Goal: Task Accomplishment & Management: Use online tool/utility

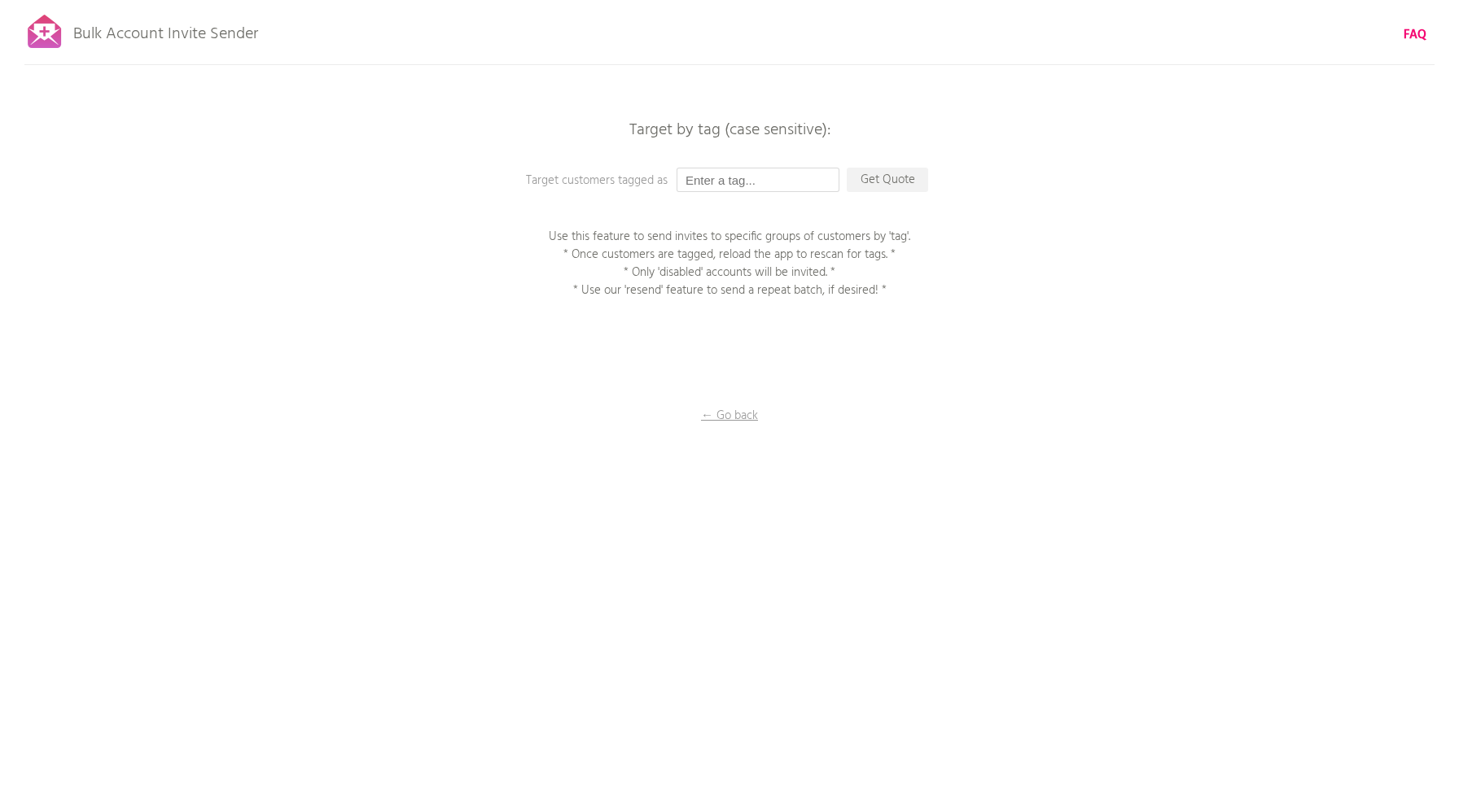
click at [764, 179] on input "text" at bounding box center [758, 180] width 163 height 25
type input "C7 Imported Members"
click at [858, 196] on div "Bulk Account Invite Sender FAQ Synced all customers! Pause sending (This can ta…" at bounding box center [729, 284] width 1459 height 569
click at [870, 191] on p "Get Quote" at bounding box center [888, 180] width 81 height 25
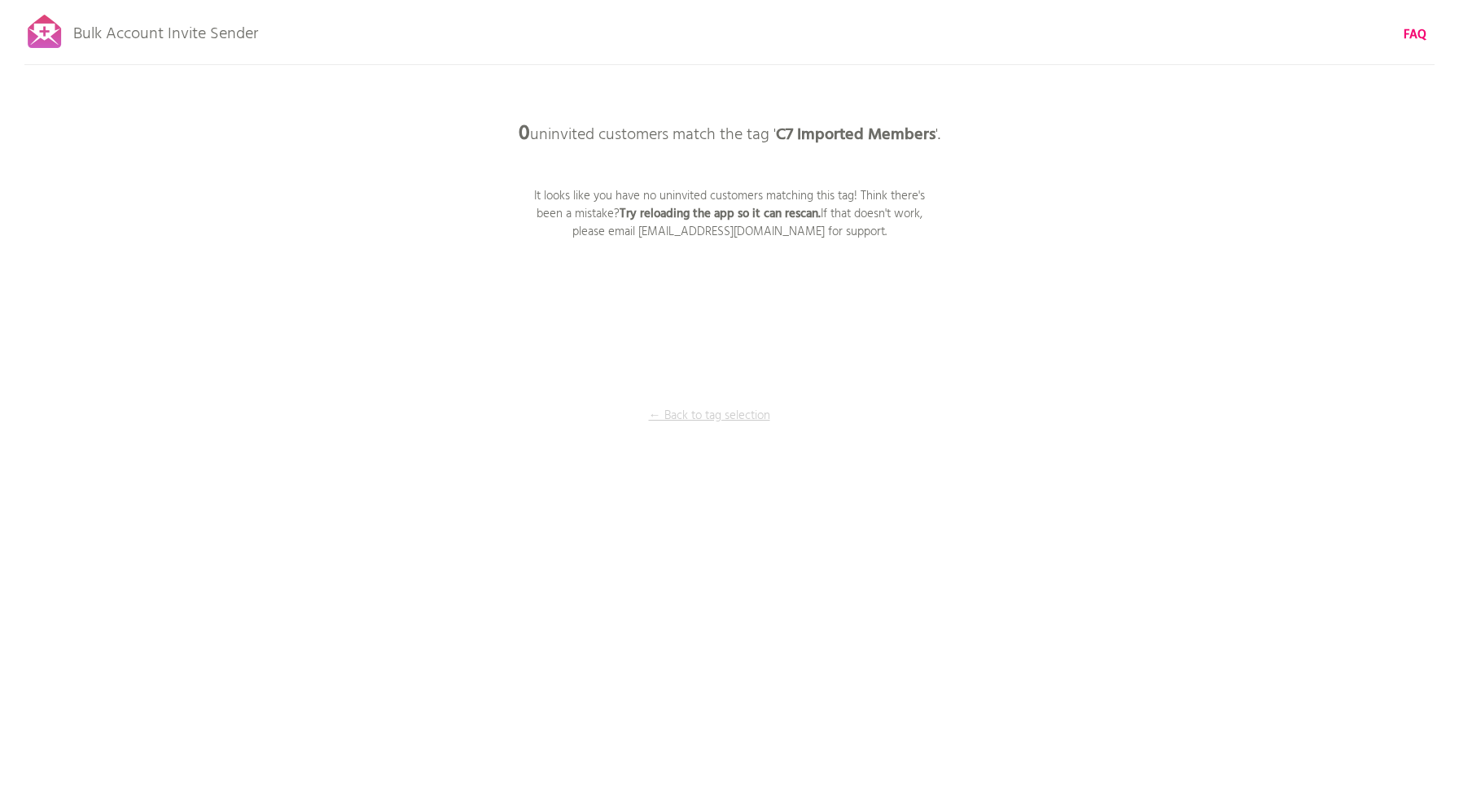
click at [708, 414] on p "← Back to tag selection" at bounding box center [709, 415] width 122 height 18
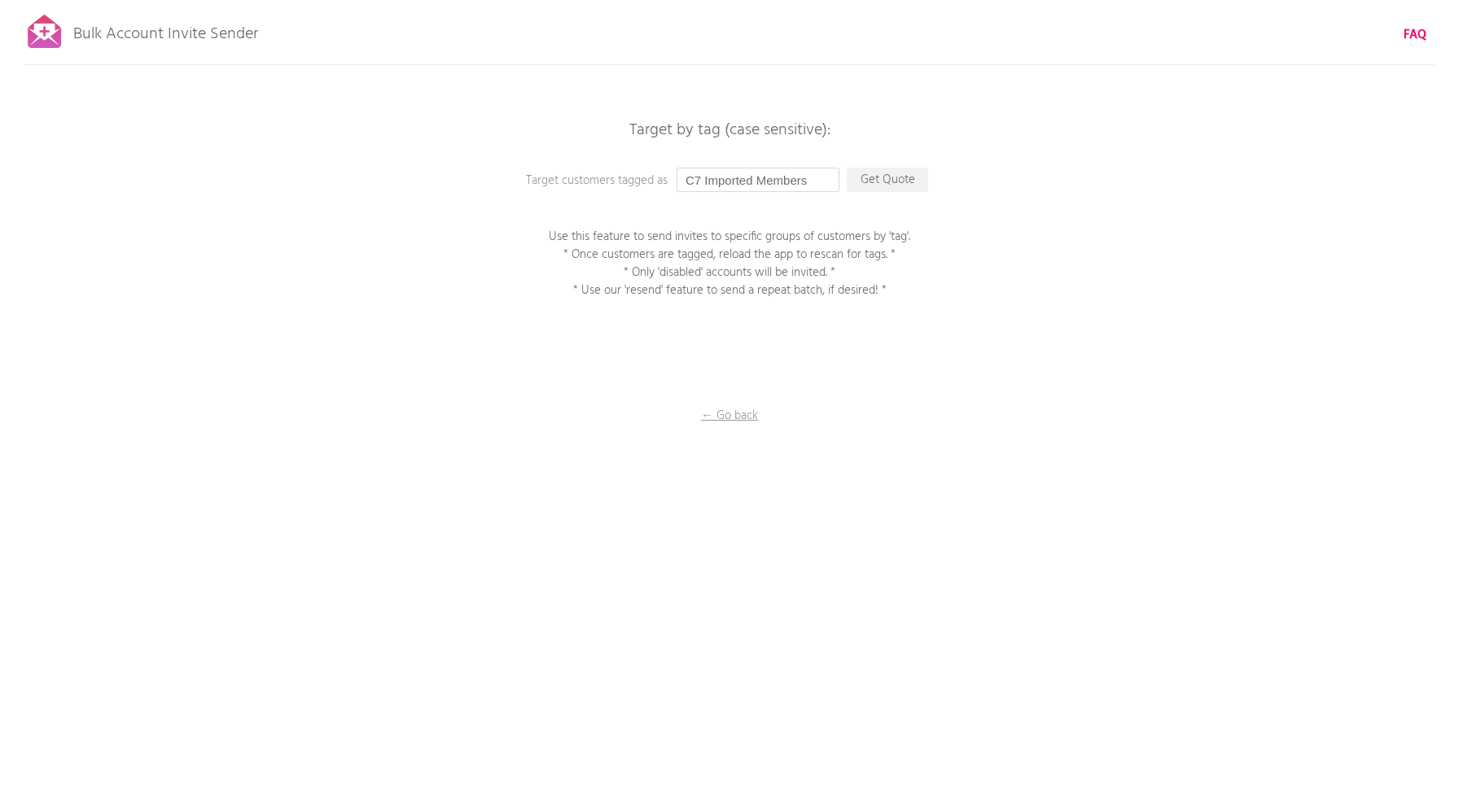
click at [810, 183] on input "C7 Imported Members" at bounding box center [758, 180] width 163 height 25
click at [886, 184] on p "Get Quote" at bounding box center [888, 180] width 81 height 25
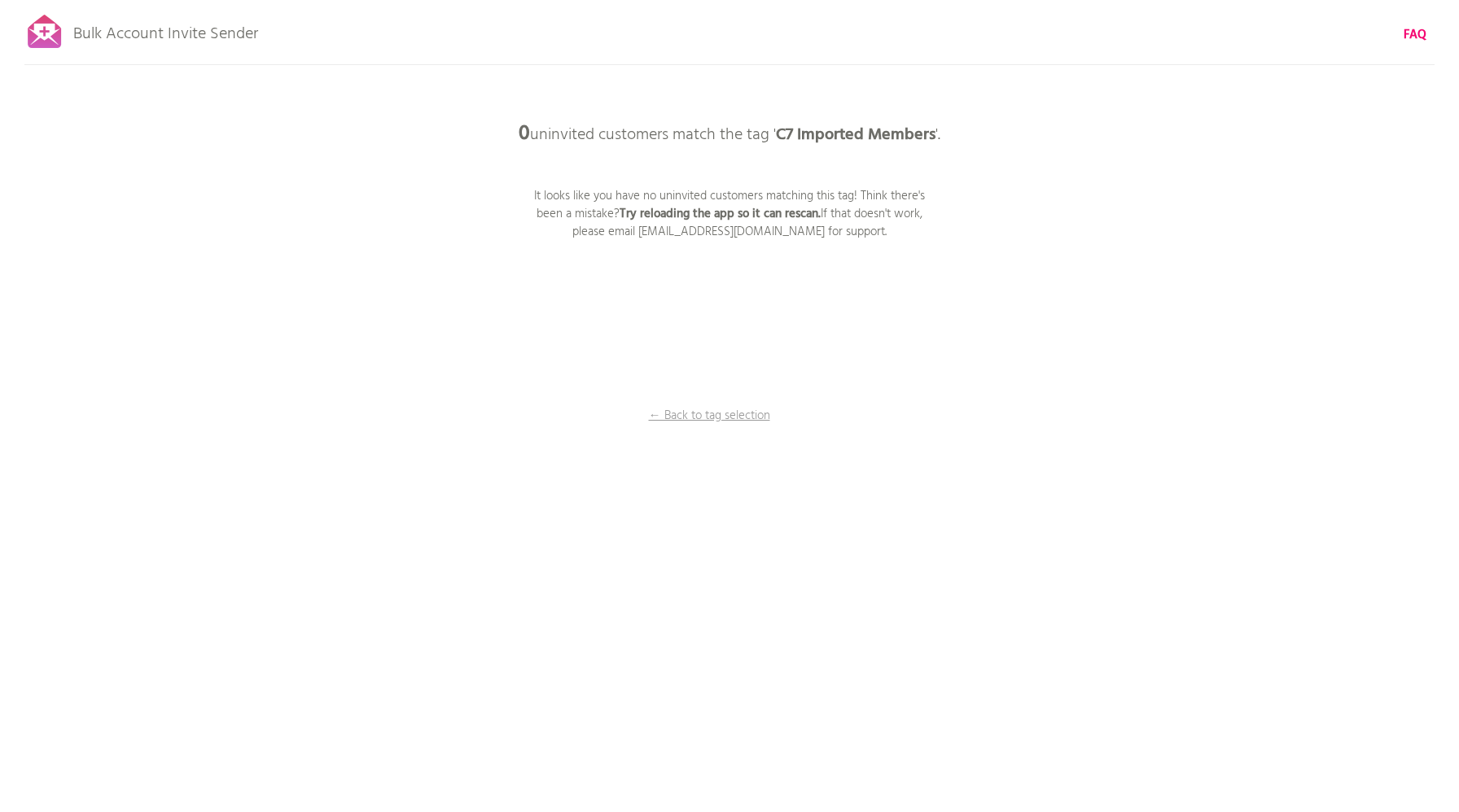
click at [714, 213] on b "Try reloading the app so it can rescan." at bounding box center [719, 214] width 201 height 19
click at [702, 425] on p "← Back to tag selection" at bounding box center [709, 415] width 122 height 18
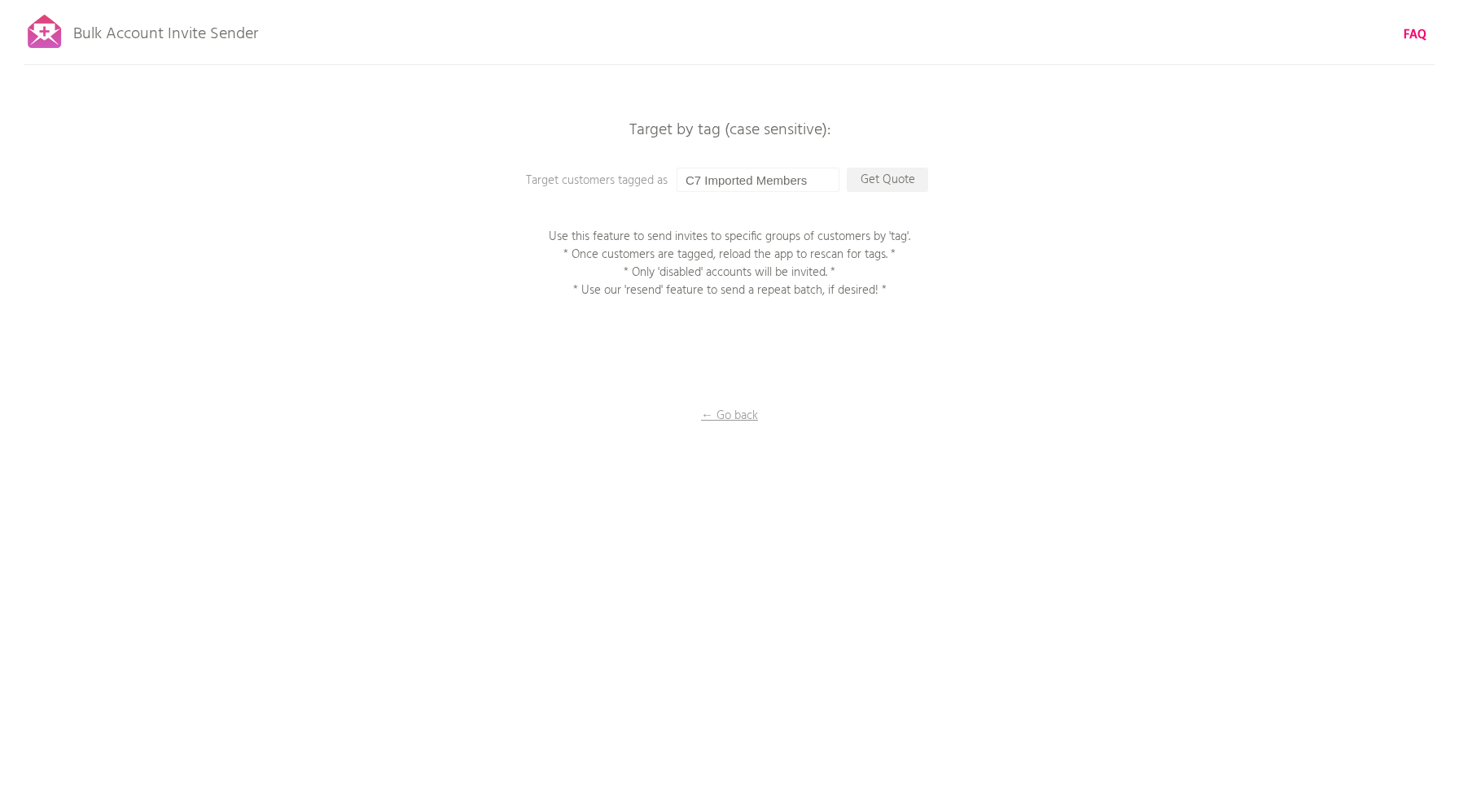
click at [50, 43] on div at bounding box center [45, 32] width 41 height 41
click at [726, 416] on p "← Go back" at bounding box center [729, 415] width 163 height 18
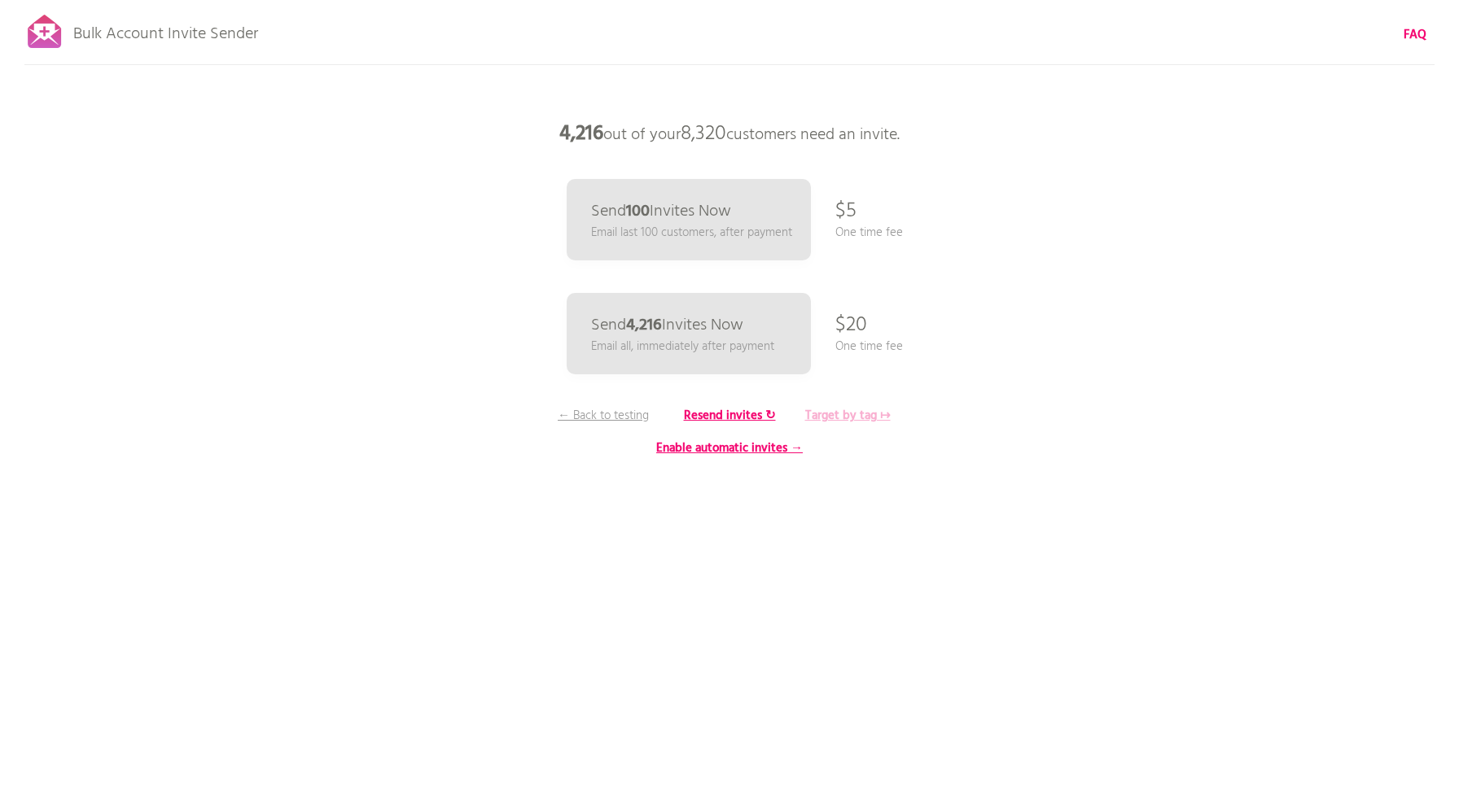
click at [842, 417] on b "Target by tag ↦" at bounding box center [848, 416] width 85 height 19
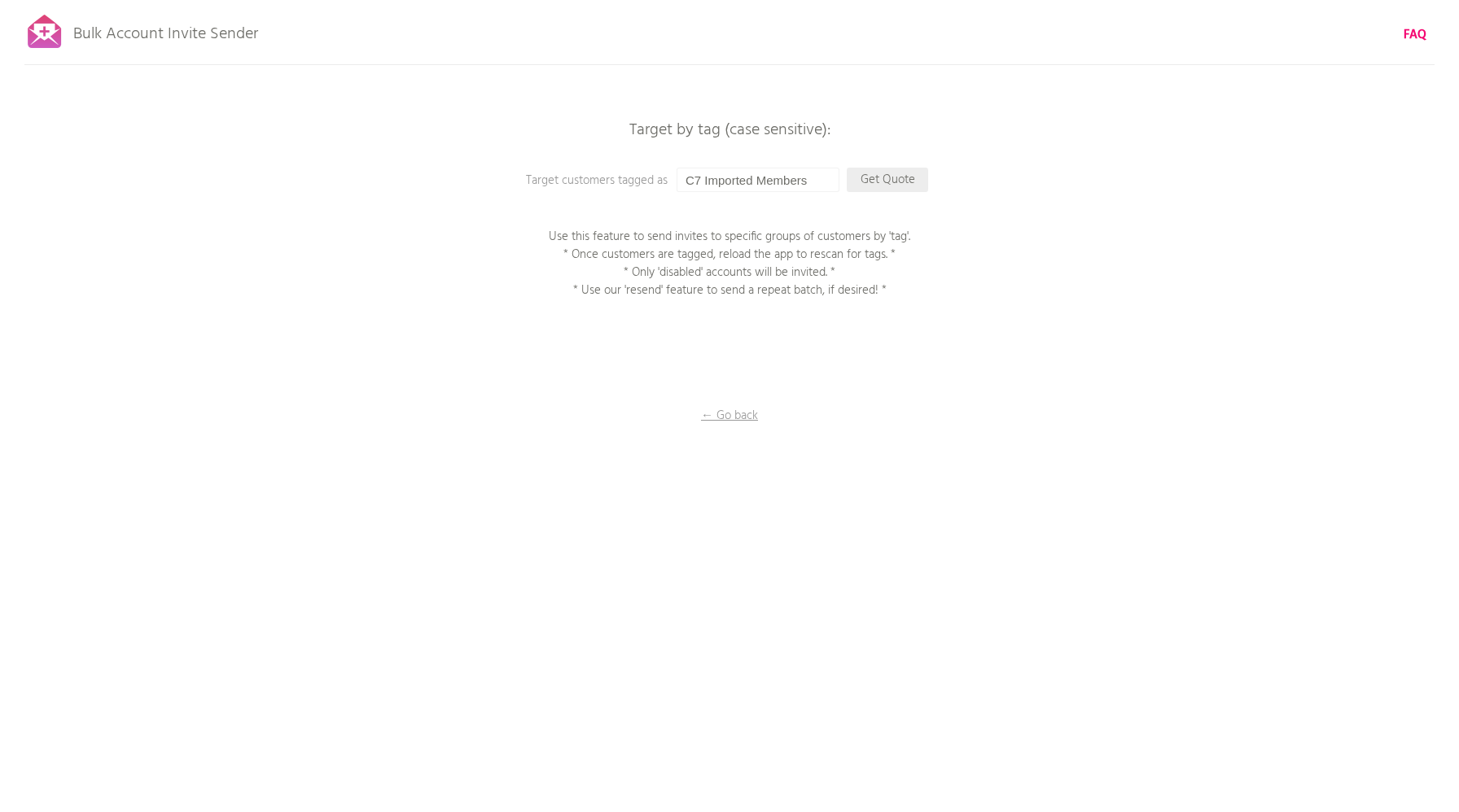
click at [896, 189] on p "Get Quote" at bounding box center [888, 180] width 81 height 25
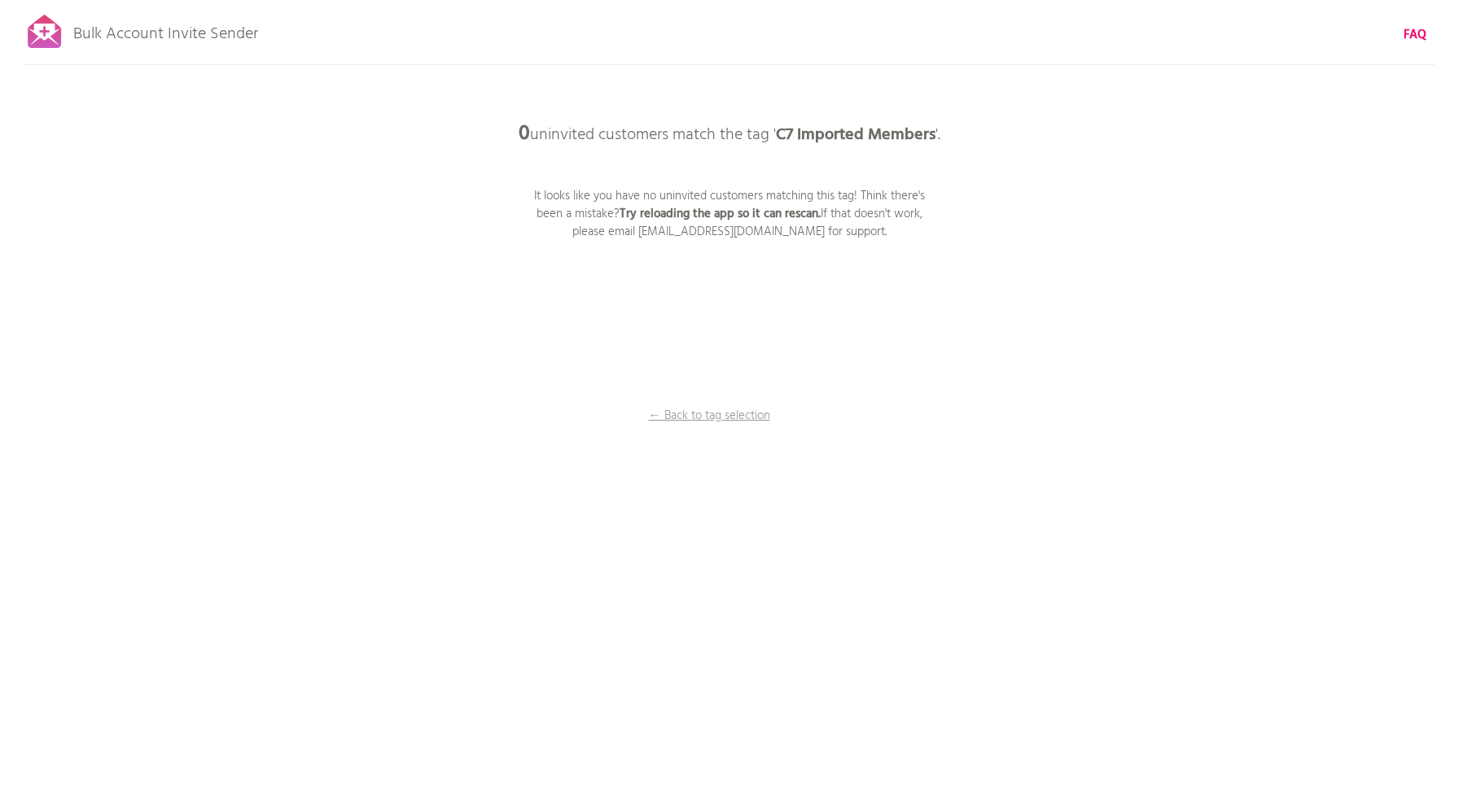
click at [34, 41] on div at bounding box center [45, 32] width 41 height 41
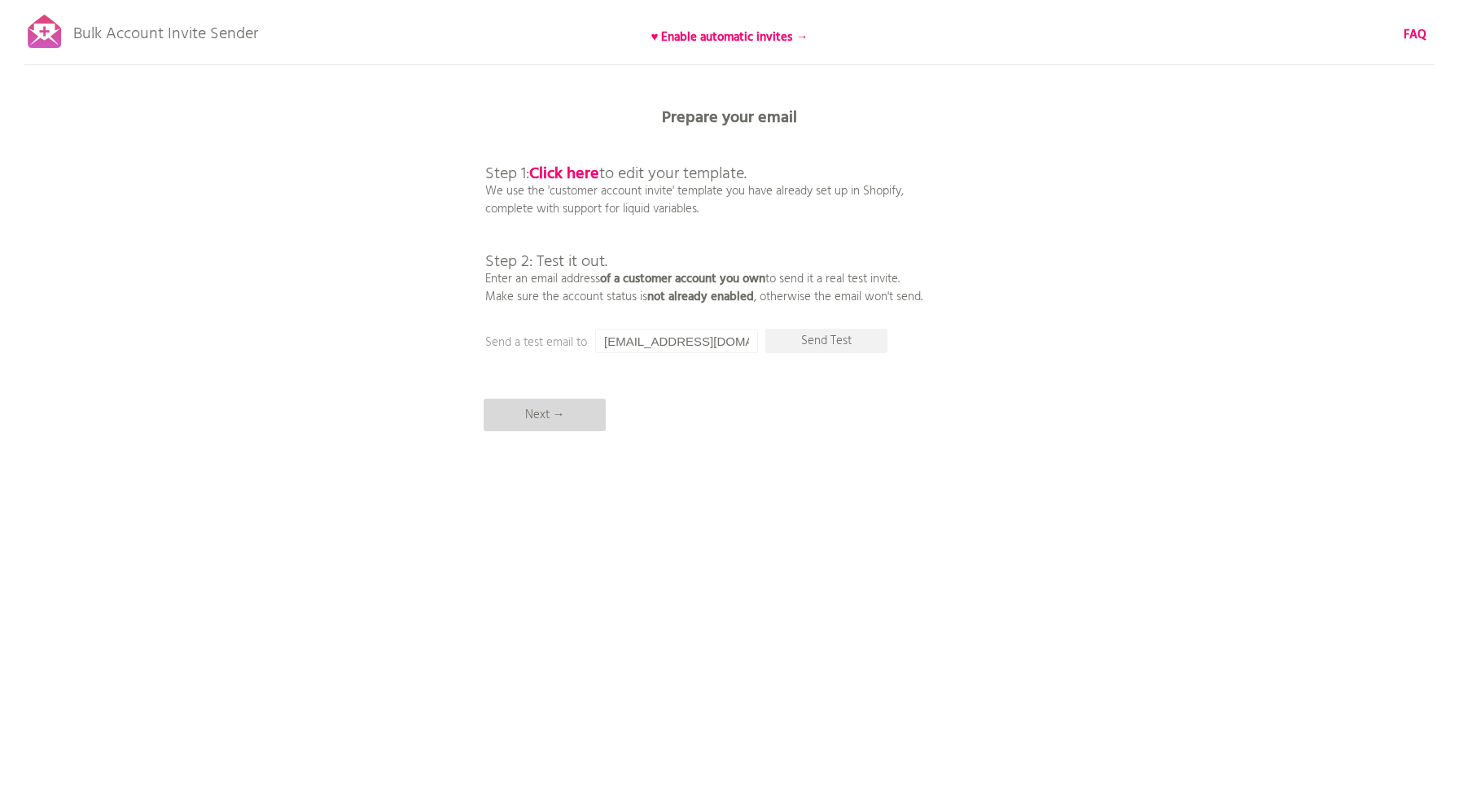
click at [540, 414] on p "Next →" at bounding box center [545, 414] width 122 height 33
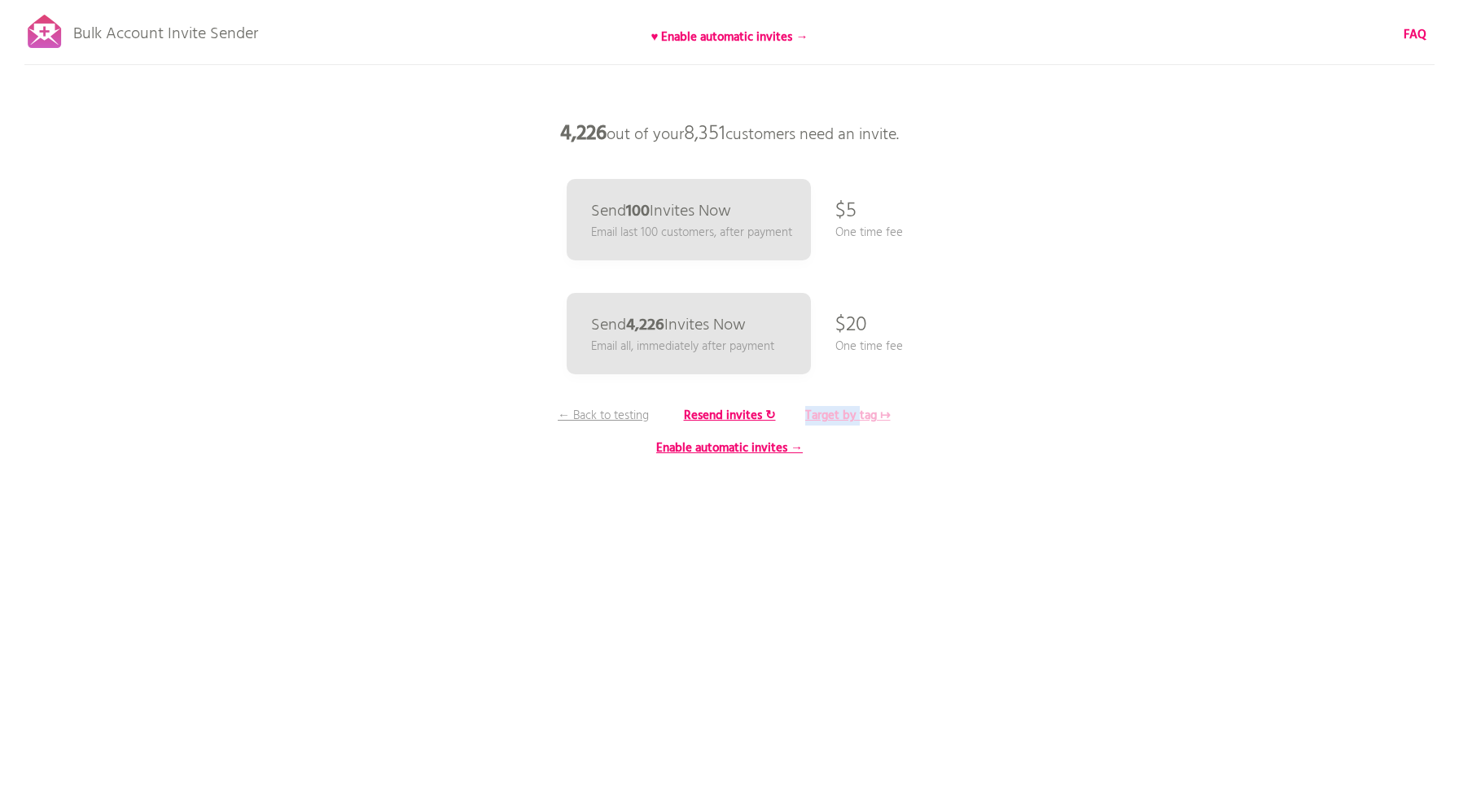
click at [860, 406] on b "Target by tag ↦" at bounding box center [848, 416] width 85 height 19
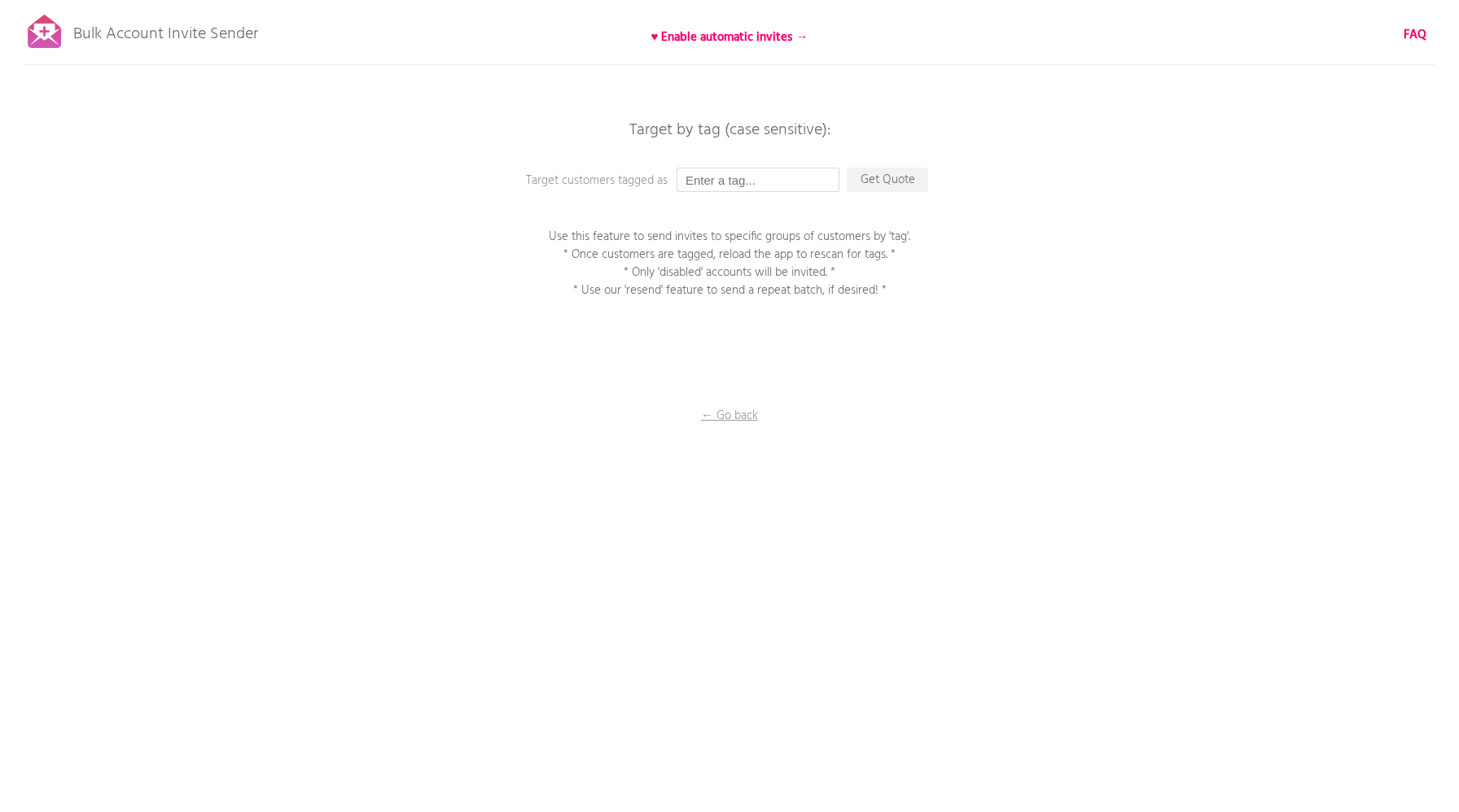
click at [749, 178] on input "text" at bounding box center [758, 180] width 163 height 25
paste input "C7 Imported Members"
type input "C7 Imported Members"
click at [904, 184] on p "Get Quote" at bounding box center [888, 180] width 81 height 25
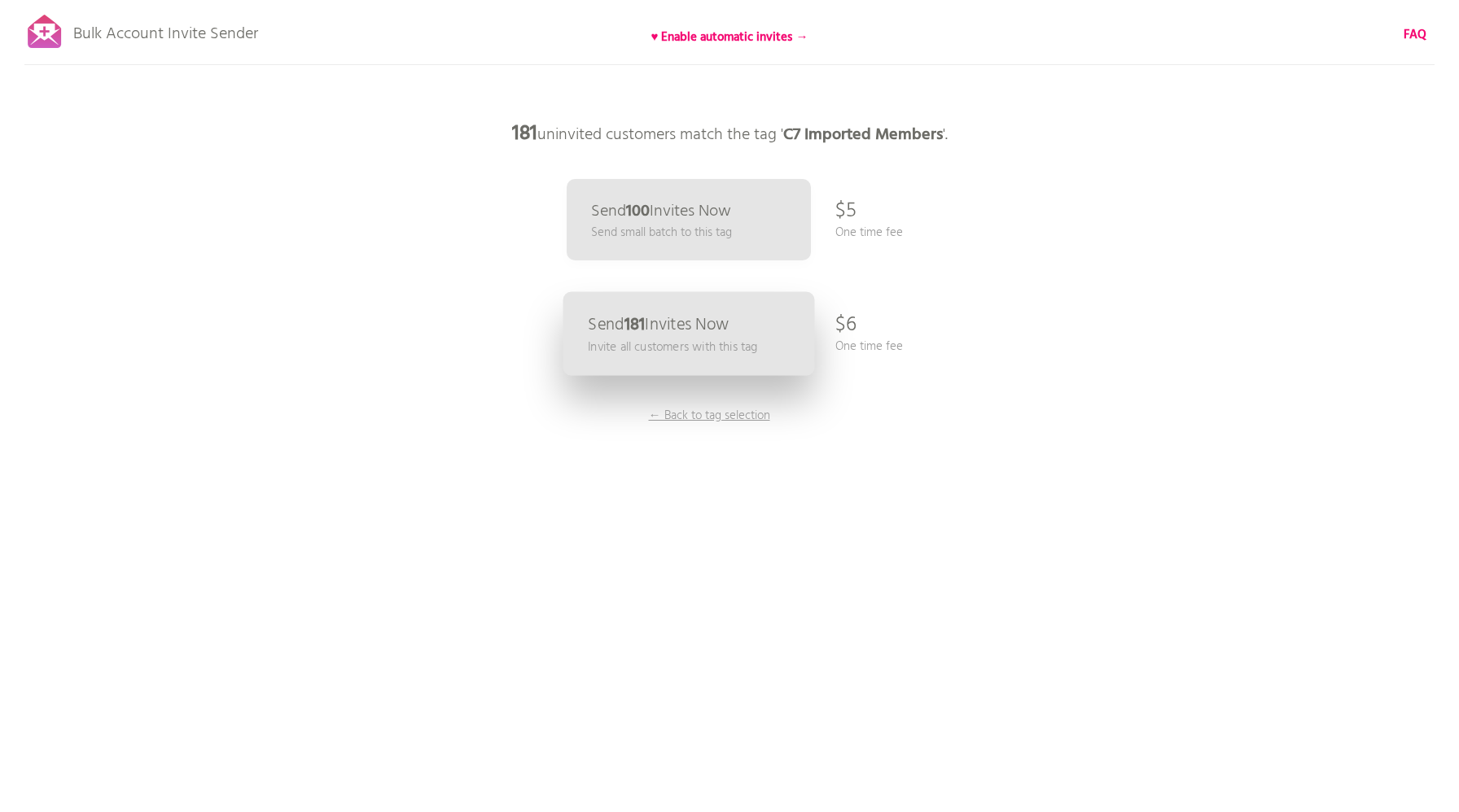
click at [768, 340] on link "Send 181 Invites Now Invite all customers with this tag" at bounding box center [689, 334] width 252 height 84
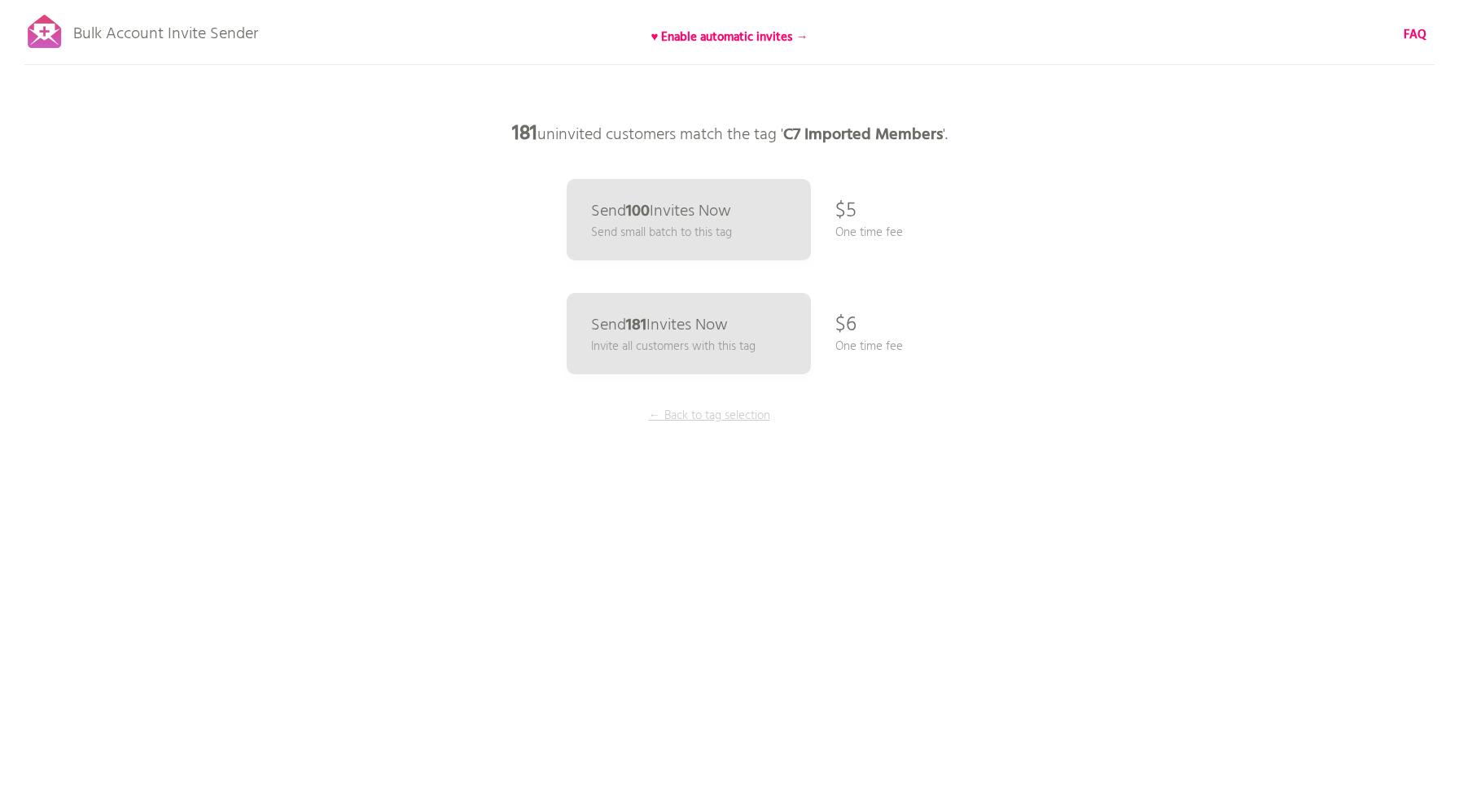
click at [702, 420] on p "← Back to tag selection" at bounding box center [709, 415] width 122 height 18
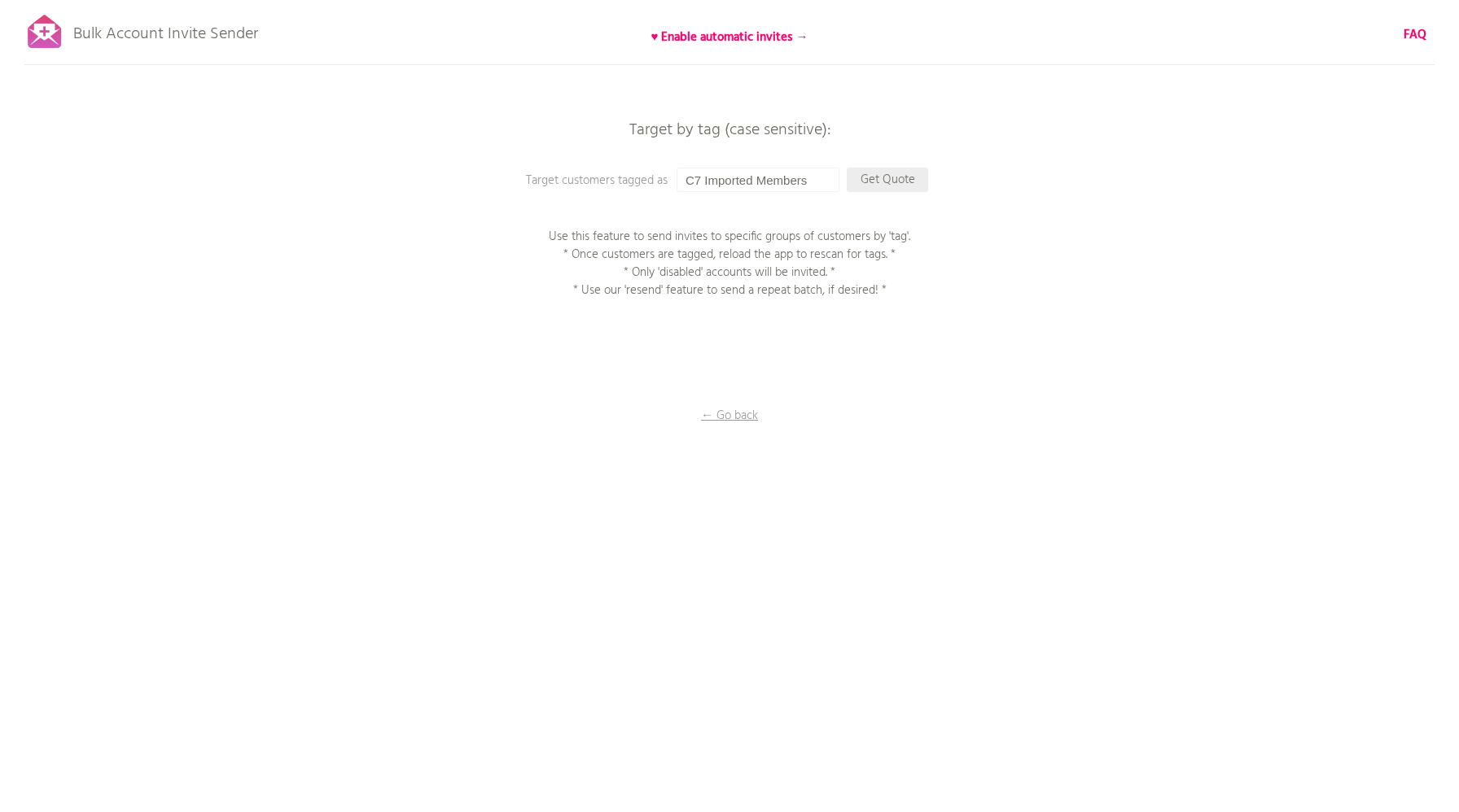
click at [881, 181] on p "Get Quote" at bounding box center [888, 180] width 81 height 25
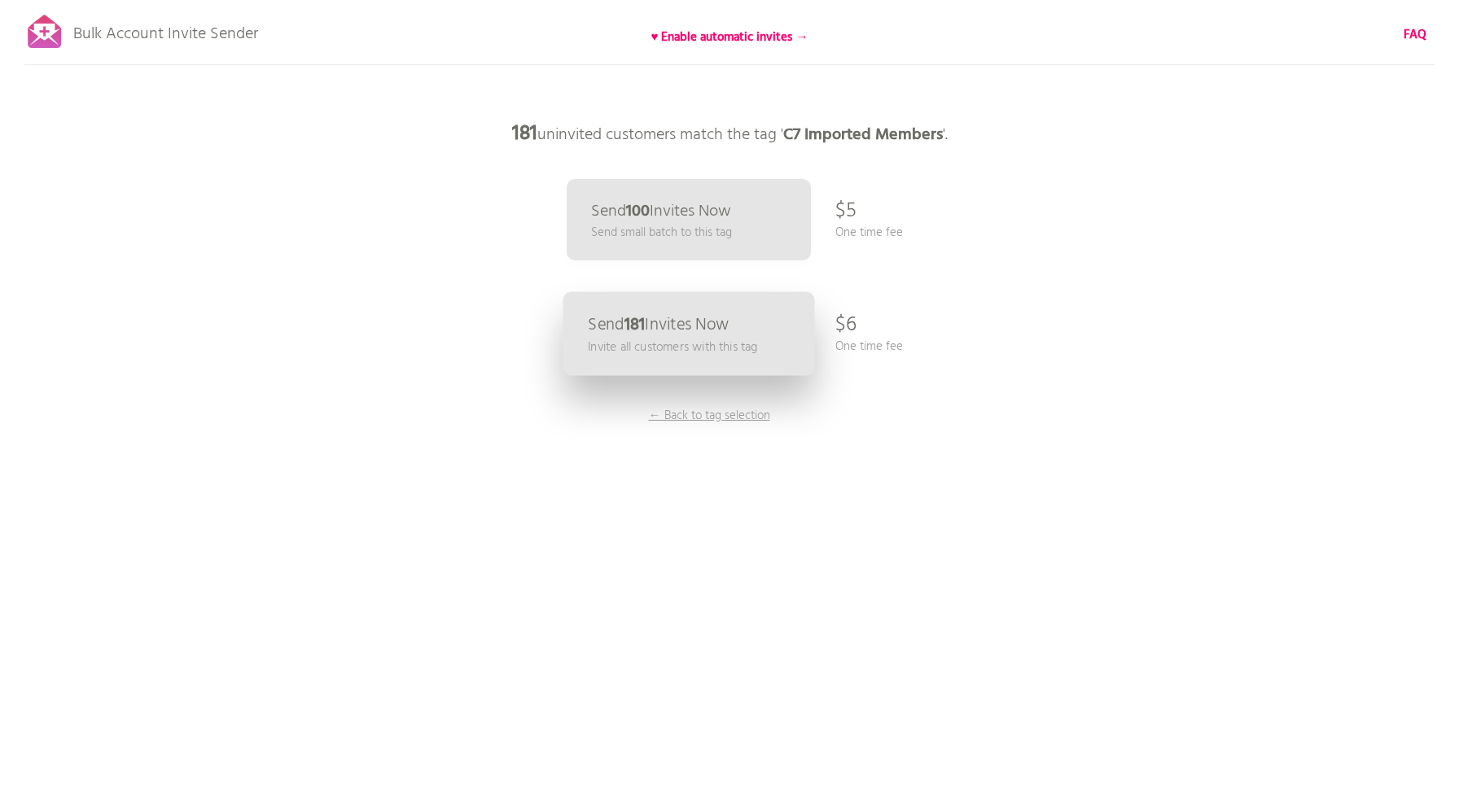
click at [719, 329] on p "Send 181 Invites Now" at bounding box center [657, 324] width 141 height 17
